Goal: Book appointment/travel/reservation

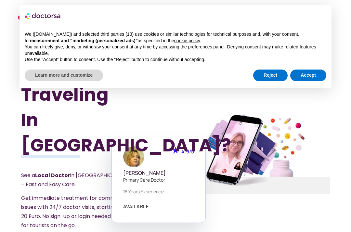
click at [329, 171] on section "4.9/5 Dr. Paola Casadidio Primary care doctor 18 years experience AVAILABLE" at bounding box center [252, 180] width 154 height 85
click at [307, 71] on button "Accept" at bounding box center [308, 75] width 36 height 12
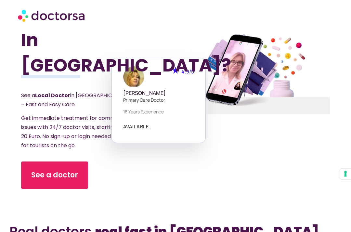
scroll to position [85, 0]
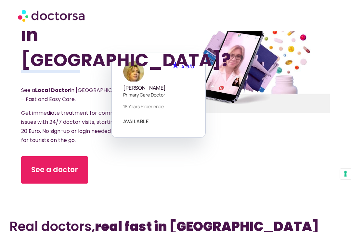
click at [247, 153] on div at bounding box center [252, 68] width 180 height 285
click at [135, 124] on span "AVAILABLE" at bounding box center [136, 121] width 26 height 5
click at [57, 165] on span "See a doctor" at bounding box center [54, 170] width 47 height 10
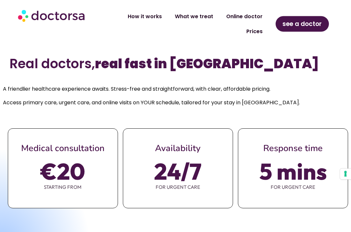
scroll to position [293, 0]
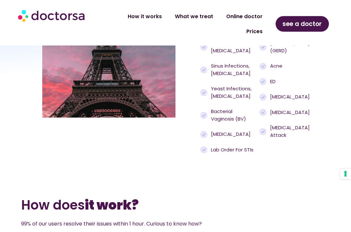
scroll to position [669, 0]
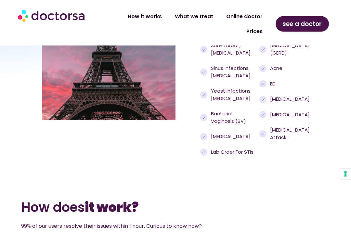
click at [243, 187] on section "How does it work? 99% of our users resolve their issues within 1 hour. Curious …" at bounding box center [175, 207] width 351 height 101
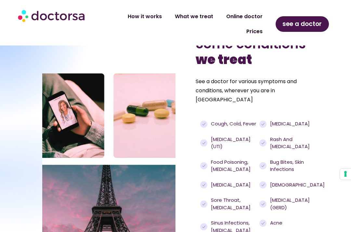
scroll to position [469, 0]
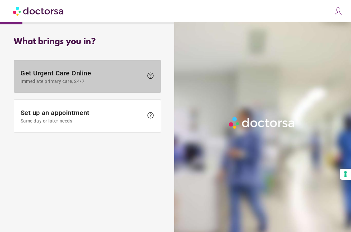
click at [74, 77] on span "Get Urgent Care Online Immediate primary care, 24/7" at bounding box center [81, 76] width 123 height 15
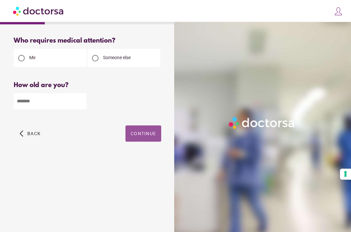
click at [142, 135] on span "Continue" at bounding box center [143, 133] width 25 height 5
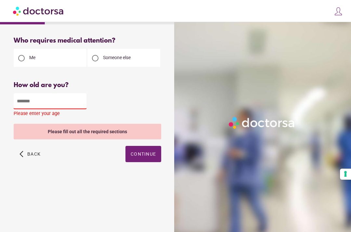
click at [29, 99] on input "number" at bounding box center [50, 101] width 73 height 16
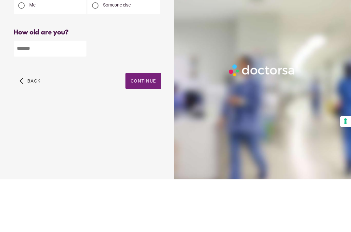
type input "**"
click at [145, 125] on span "button" at bounding box center [143, 133] width 36 height 16
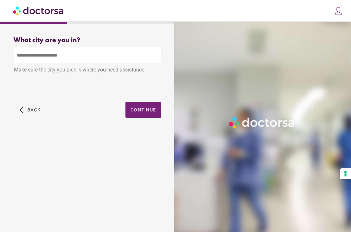
click at [24, 48] on input "text" at bounding box center [87, 56] width 147 height 16
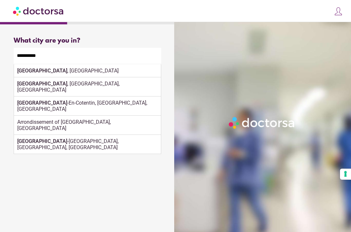
click at [92, 96] on div "Cherbourg -En-[GEOGRAPHIC_DATA], [GEOGRAPHIC_DATA], [GEOGRAPHIC_DATA]" at bounding box center [87, 105] width 147 height 19
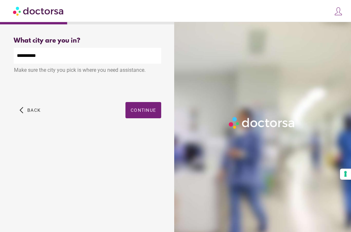
type input "**********"
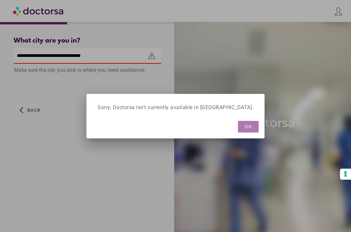
click at [244, 127] on span "OK" at bounding box center [247, 126] width 7 height 5
